Goal: Transaction & Acquisition: Obtain resource

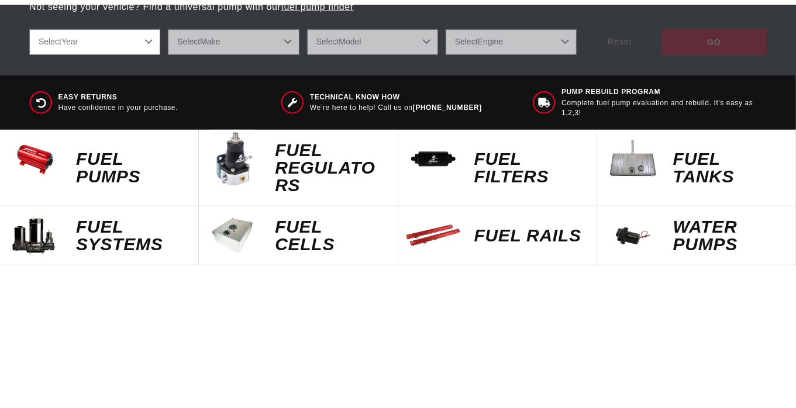
scroll to position [468, 0]
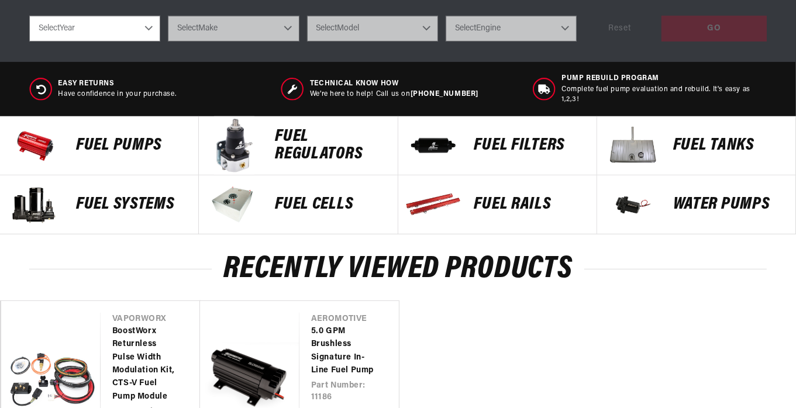
click at [112, 152] on p "Fuel Pumps" at bounding box center [131, 146] width 111 height 18
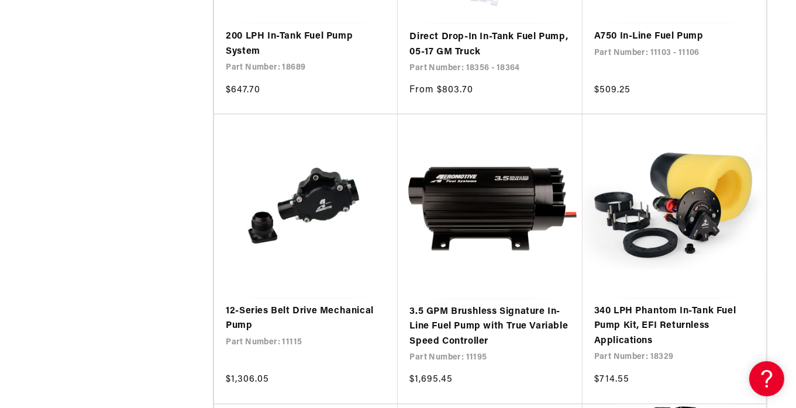
scroll to position [1872, 0]
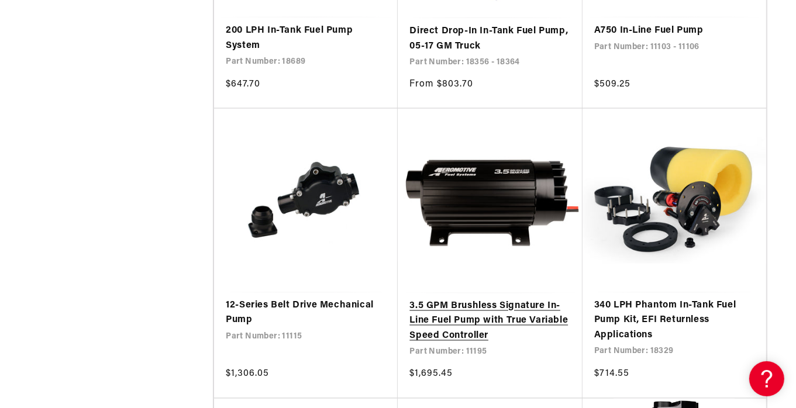
click at [498, 319] on link "3.5 GPM Brushless Signature In-Line Fuel Pump with True Variable Speed Controll…" at bounding box center [490, 322] width 161 height 45
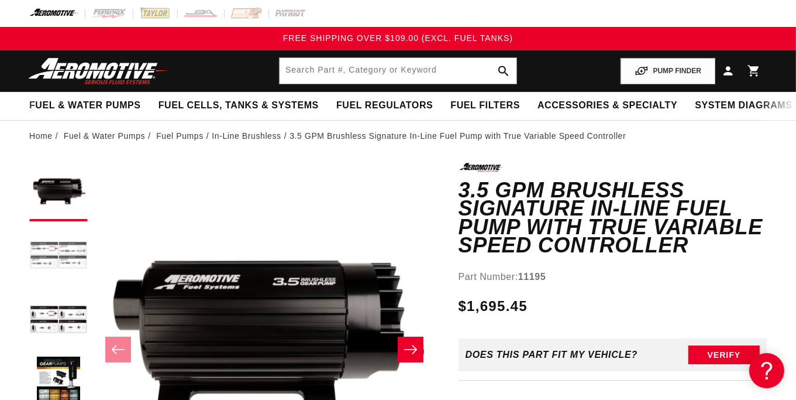
click at [61, 252] on button "Load image 2 in gallery view" at bounding box center [58, 256] width 59 height 59
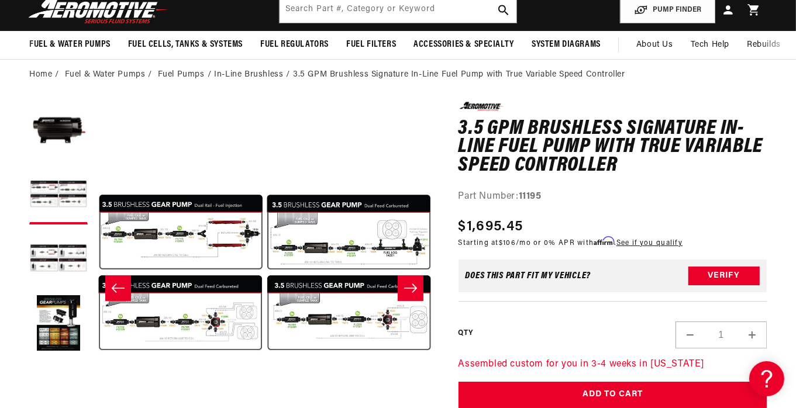
scroll to position [116, 0]
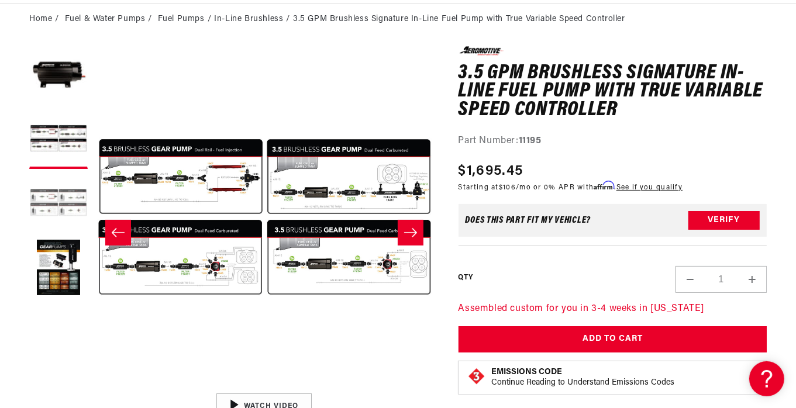
click at [56, 203] on button "Load image 3 in gallery view" at bounding box center [58, 204] width 59 height 59
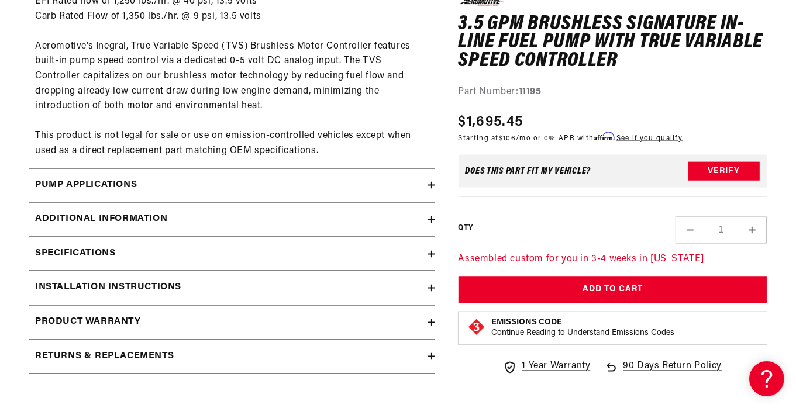
scroll to position [1930, 0]
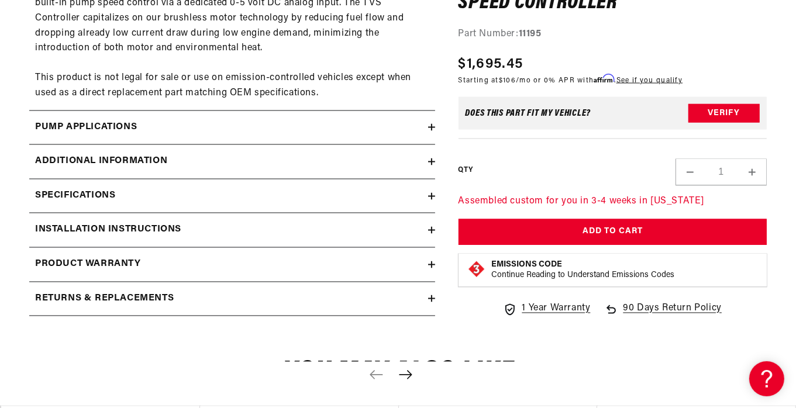
click at [87, 228] on h2 "Installation Instructions" at bounding box center [108, 230] width 146 height 15
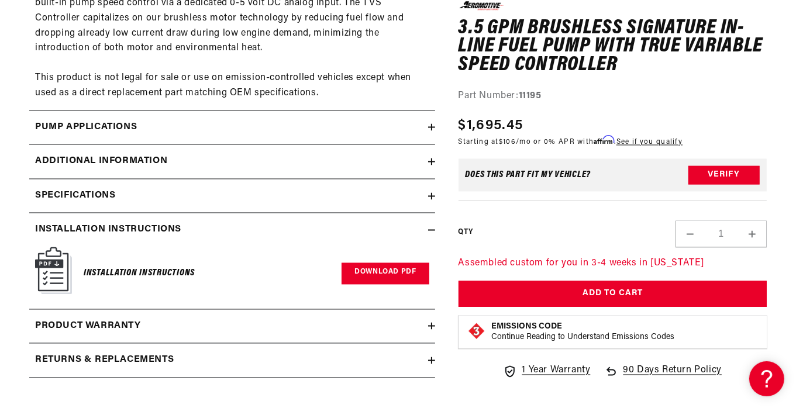
click at [371, 281] on link "Download PDF" at bounding box center [385, 274] width 87 height 22
